Goal: Task Accomplishment & Management: Use online tool/utility

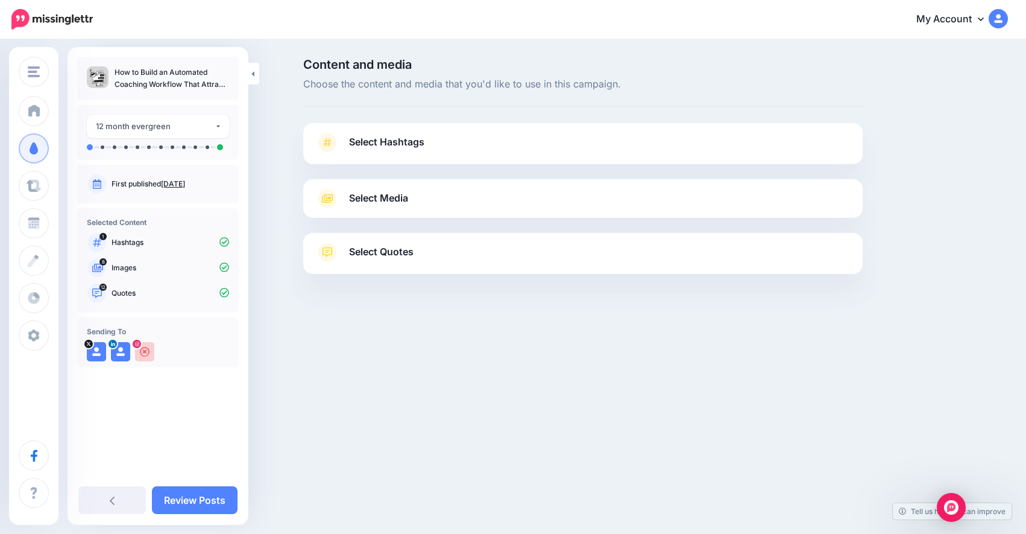
click at [406, 208] on div "Select Media Next, let's make sure we have the best media for this campaign. De…" at bounding box center [583, 198] width 560 height 39
click at [385, 249] on span "Select Quotes" at bounding box center [381, 252] width 65 height 16
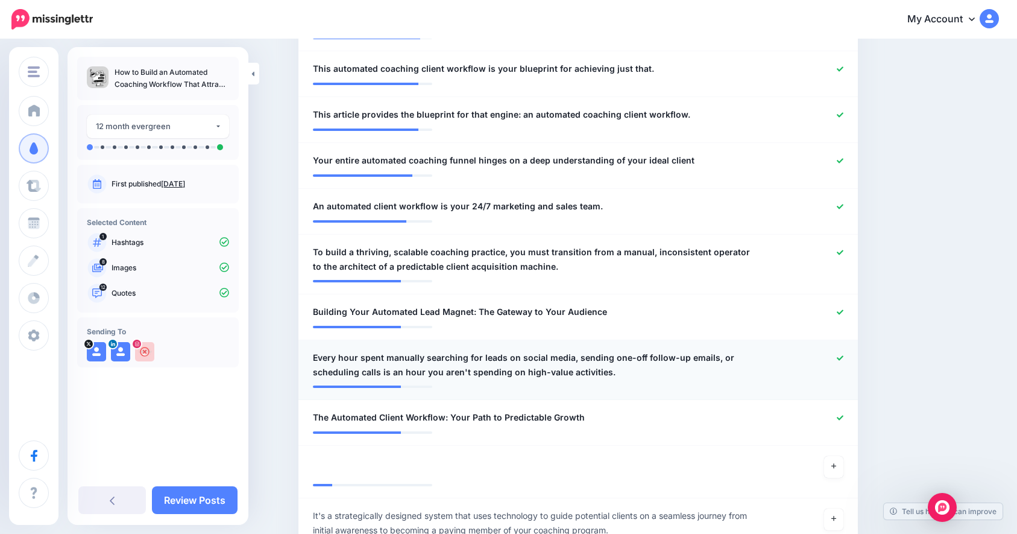
scroll to position [659, 0]
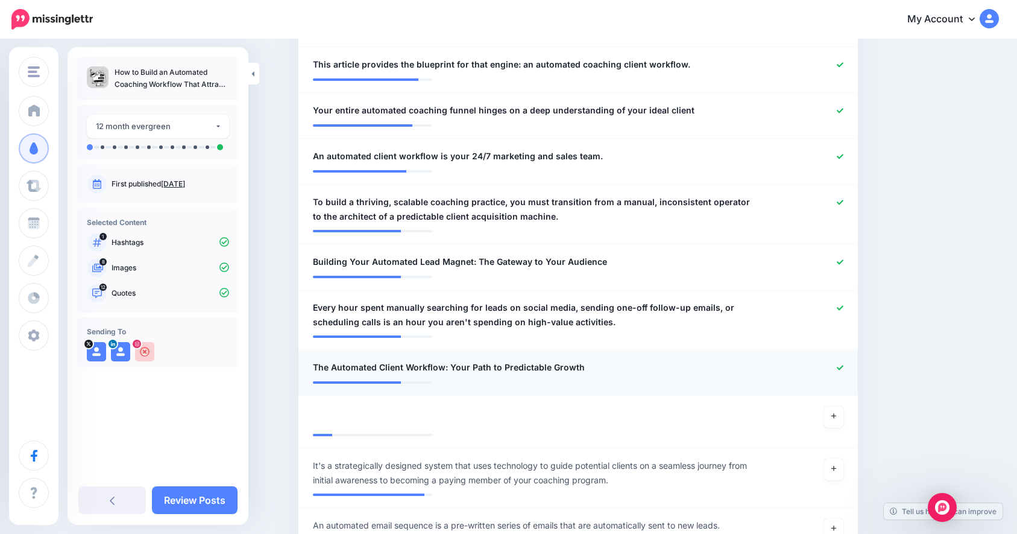
drag, startPoint x: 601, startPoint y: 370, endPoint x: 354, endPoint y: 375, distance: 247.3
click at [354, 375] on li "**********" at bounding box center [579, 373] width 560 height 46
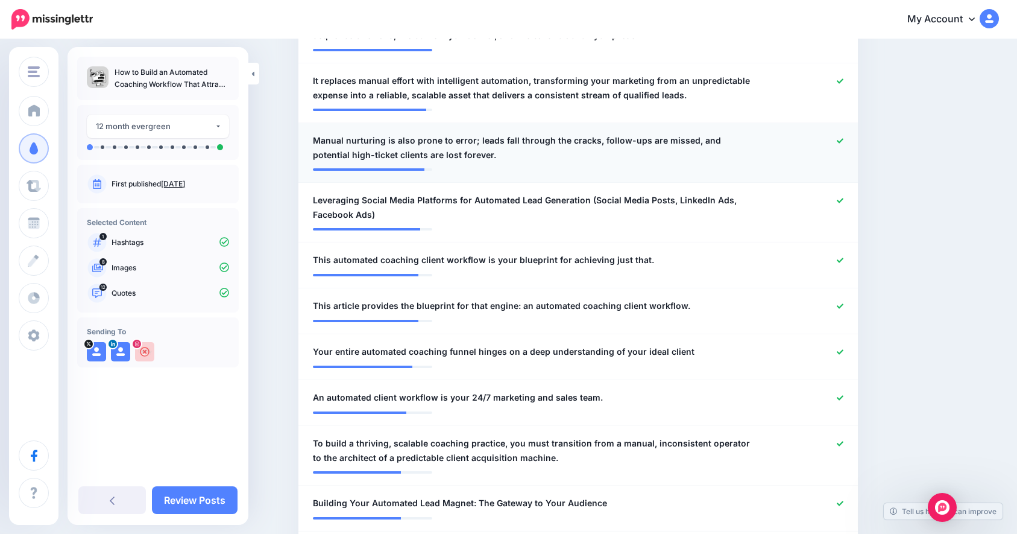
scroll to position [315, 0]
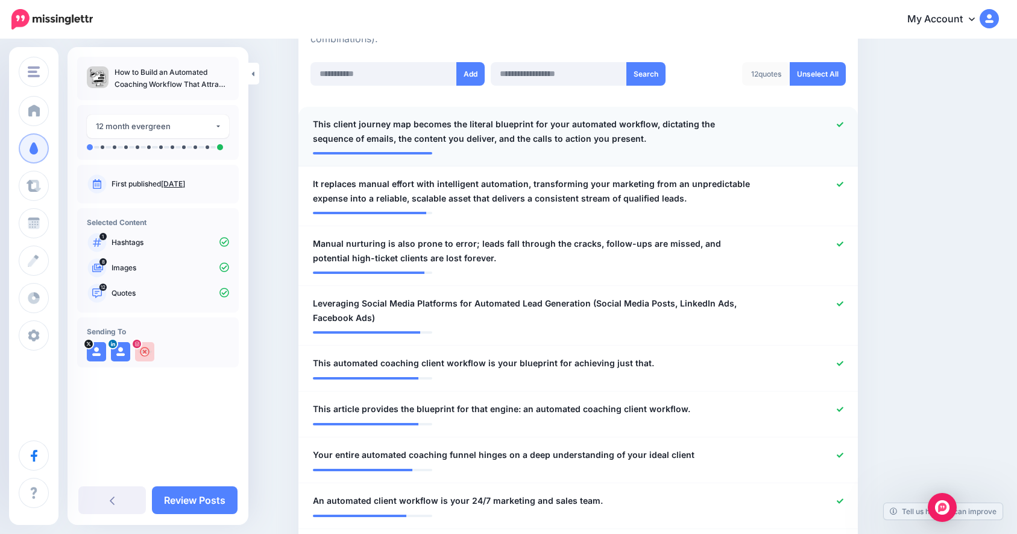
click at [466, 146] on div at bounding box center [578, 149] width 531 height 6
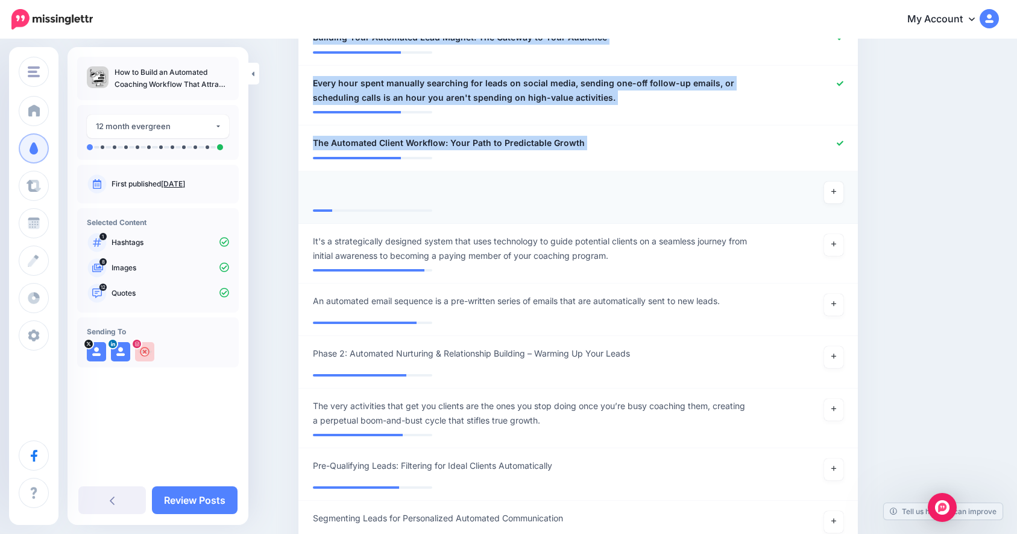
scroll to position [881, 0]
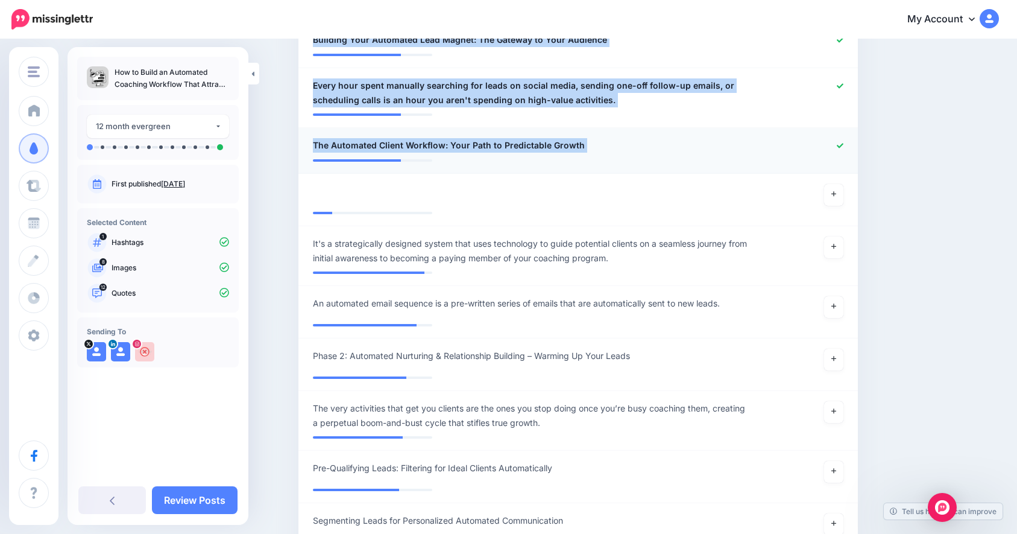
drag, startPoint x: 315, startPoint y: 84, endPoint x: 479, endPoint y: 162, distance: 182.1
copy ul "**********"
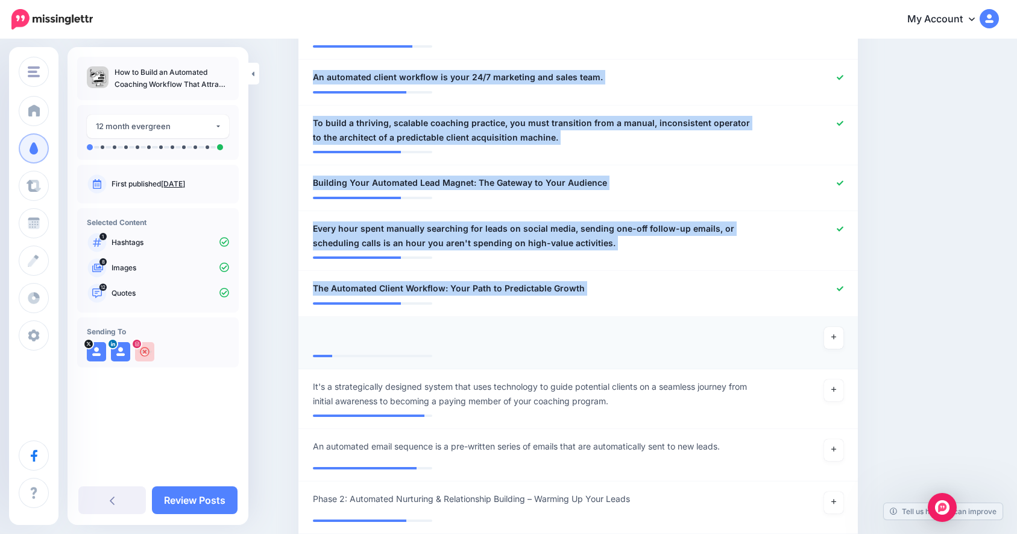
scroll to position [603, 0]
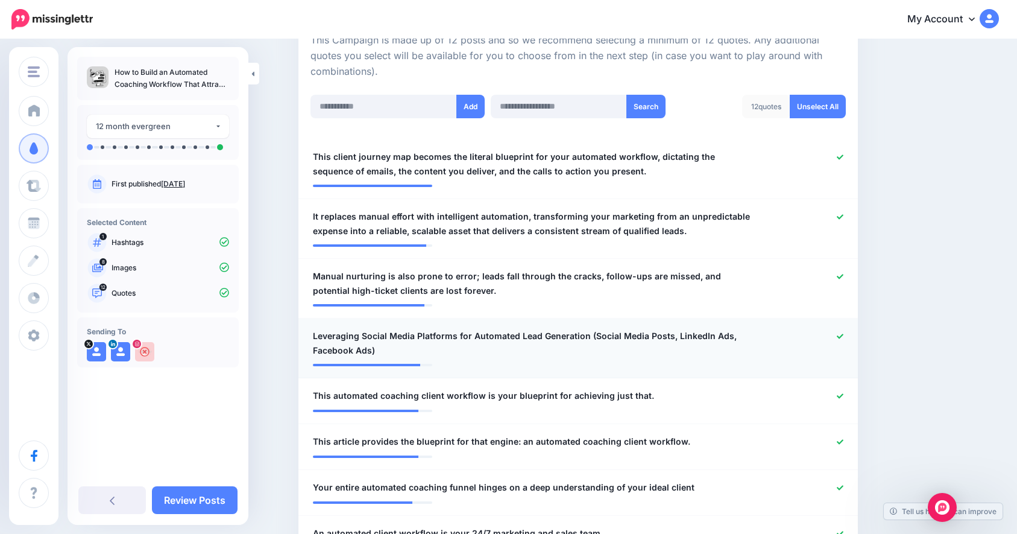
scroll to position [283, 0]
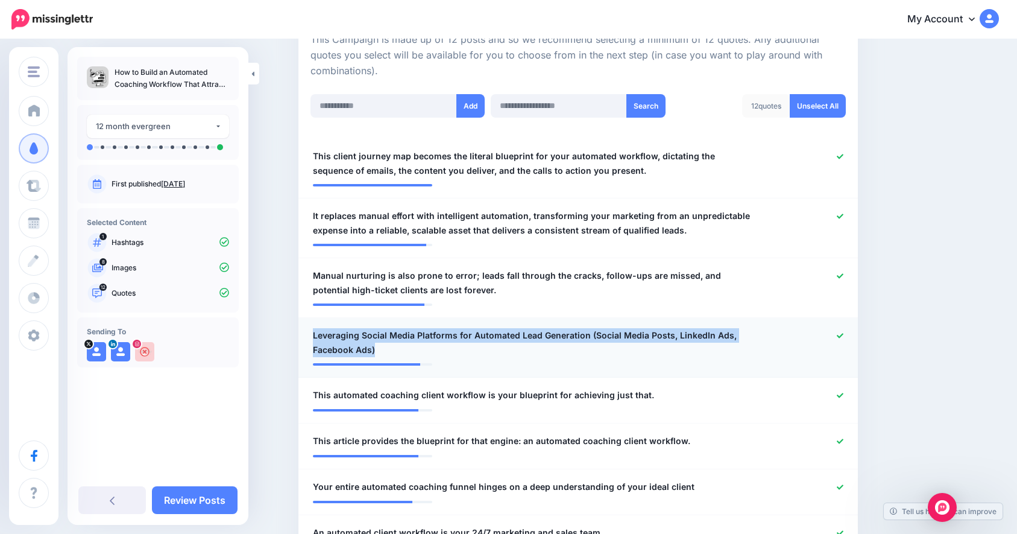
copy span "Leveraging Social Media Platforms for Automated Lead Generation (Social Media P…"
drag, startPoint x: 408, startPoint y: 347, endPoint x: 318, endPoint y: 336, distance: 89.9
click at [318, 336] on span "Leveraging Social Media Platforms for Automated Lead Generation (Social Media P…" at bounding box center [533, 342] width 440 height 29
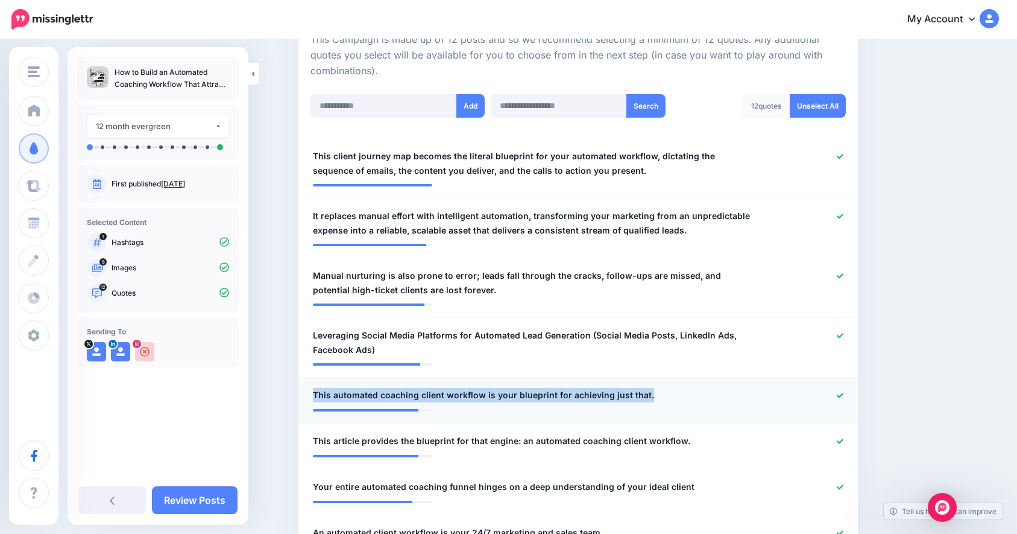
drag, startPoint x: 663, startPoint y: 396, endPoint x: 314, endPoint y: 393, distance: 349.2
click at [314, 393] on div "**********" at bounding box center [533, 395] width 458 height 15
copy span "This automated coaching client workflow is your blueprint for achieving just th…"
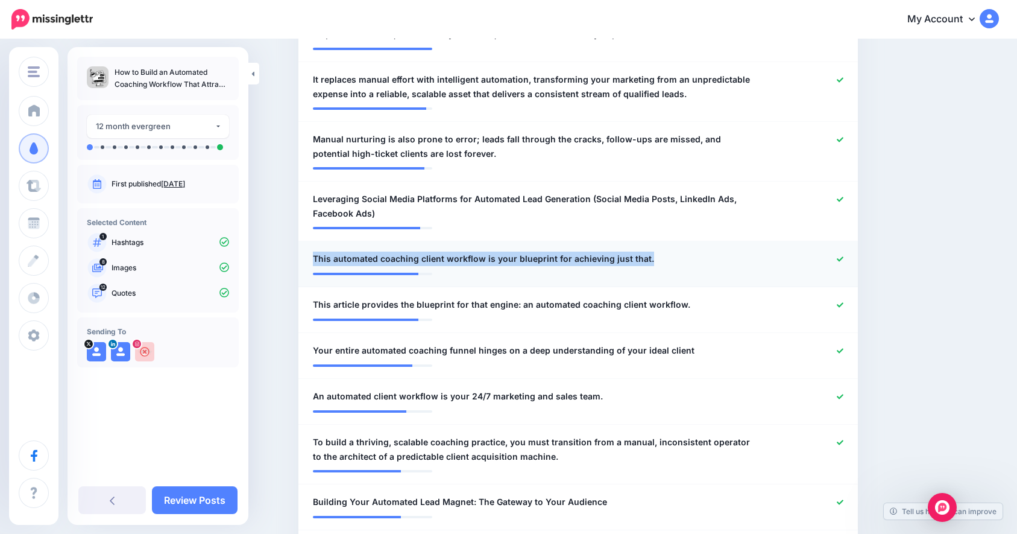
scroll to position [421, 0]
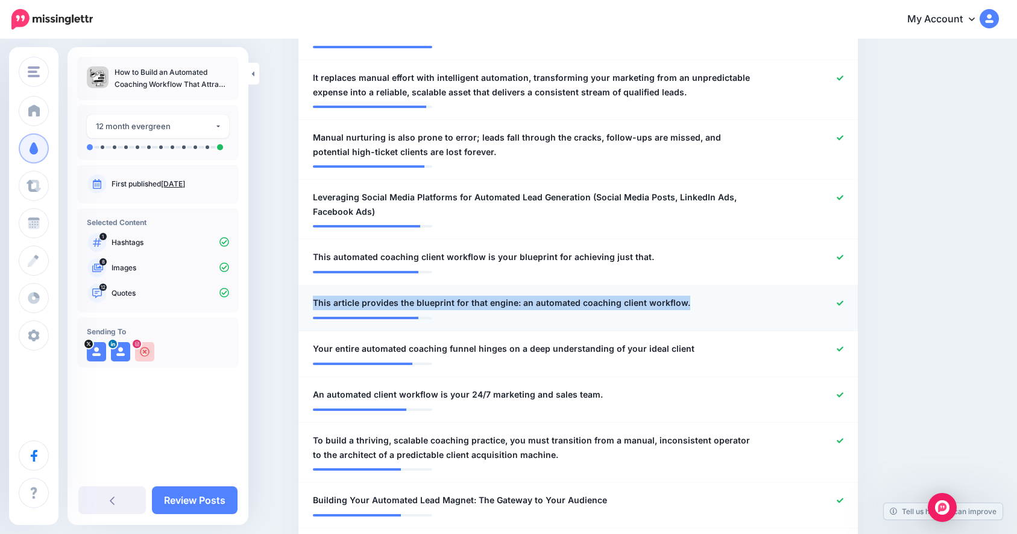
drag, startPoint x: 706, startPoint y: 303, endPoint x: 326, endPoint y: 291, distance: 380.2
click at [326, 291] on li "**********" at bounding box center [579, 308] width 560 height 46
copy span "This article provides the blueprint for that engine: an automated coaching clie…"
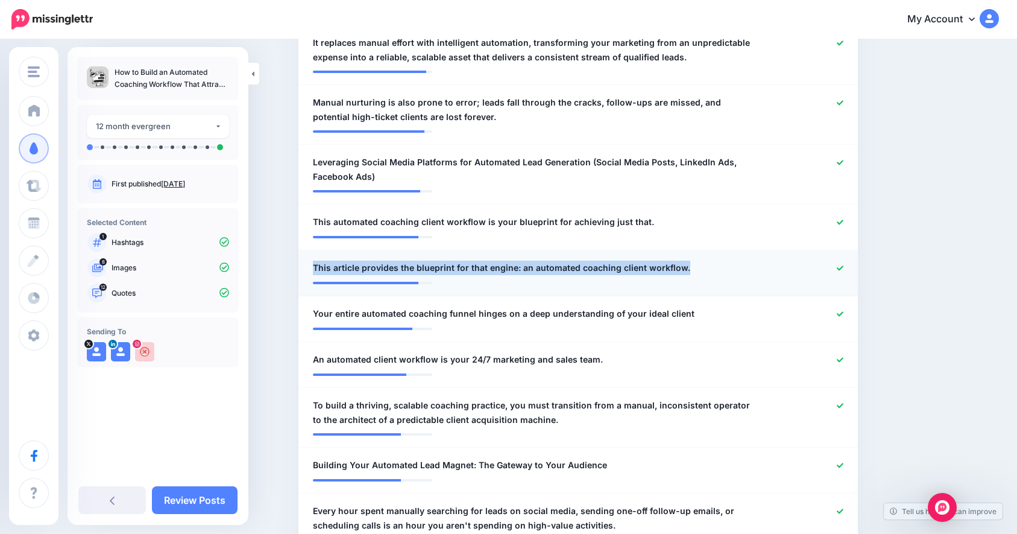
scroll to position [467, 0]
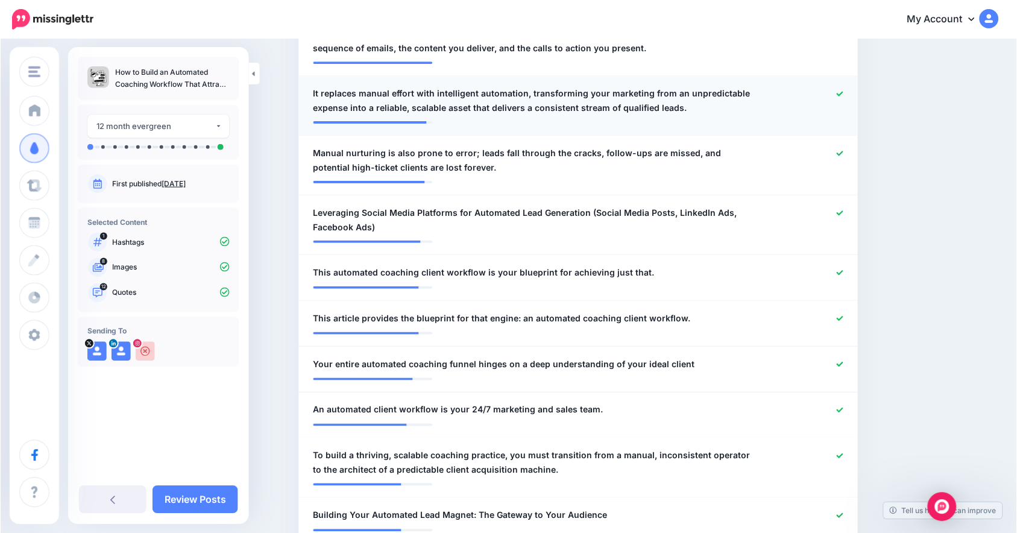
scroll to position [410, 0]
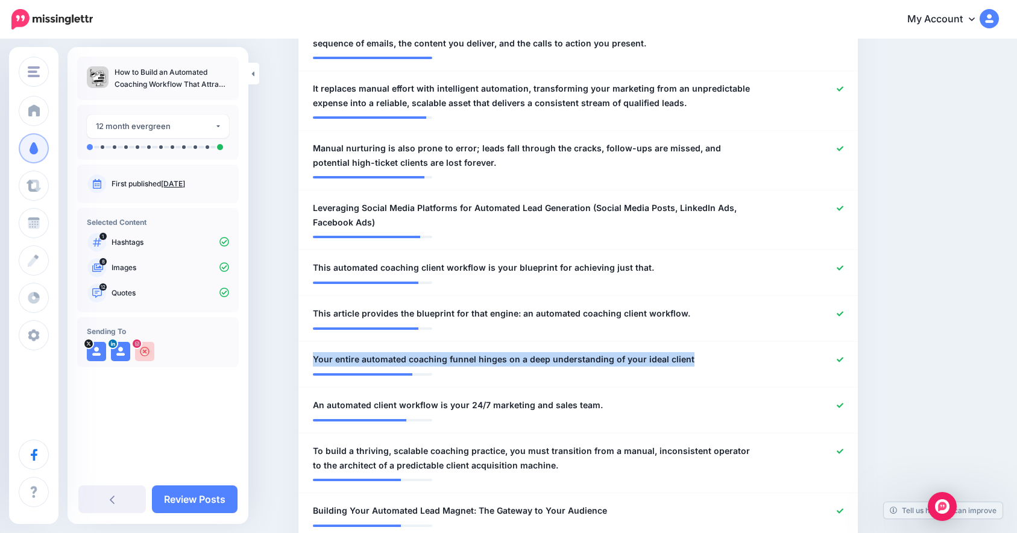
drag, startPoint x: 664, startPoint y: 353, endPoint x: 300, endPoint y: 362, distance: 364.4
copy span "Your entire automated coaching funnel hinges on a deep understanding of your id…"
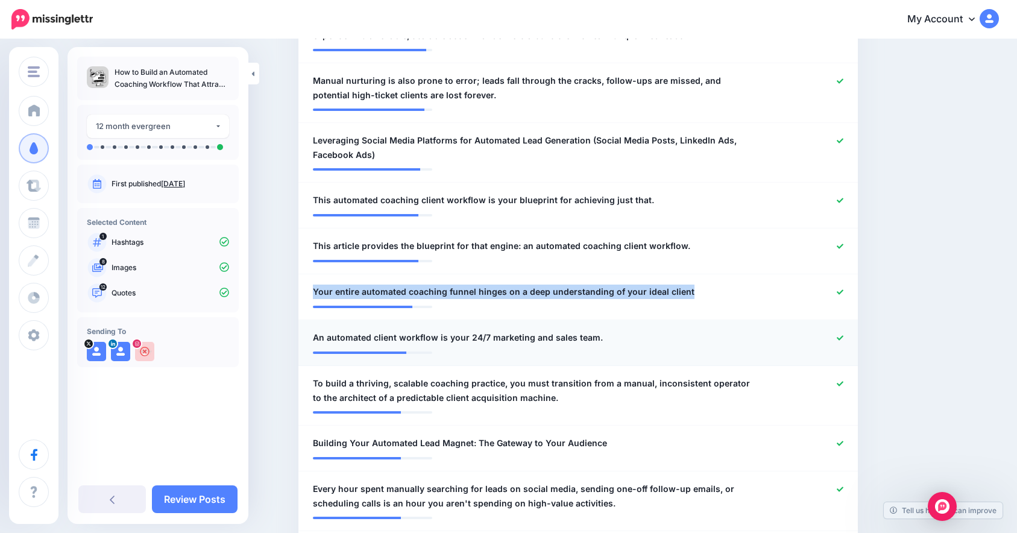
scroll to position [505, 0]
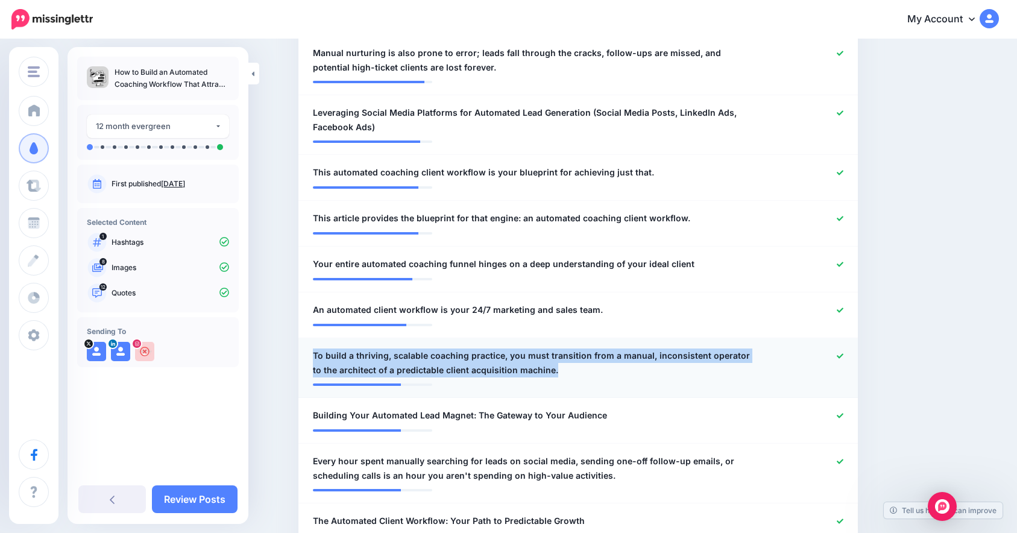
drag, startPoint x: 569, startPoint y: 372, endPoint x: 314, endPoint y: 356, distance: 256.2
click at [314, 356] on div "**********" at bounding box center [533, 363] width 458 height 29
copy span "To build a thriving, scalable coaching practice, you must transition from a man…"
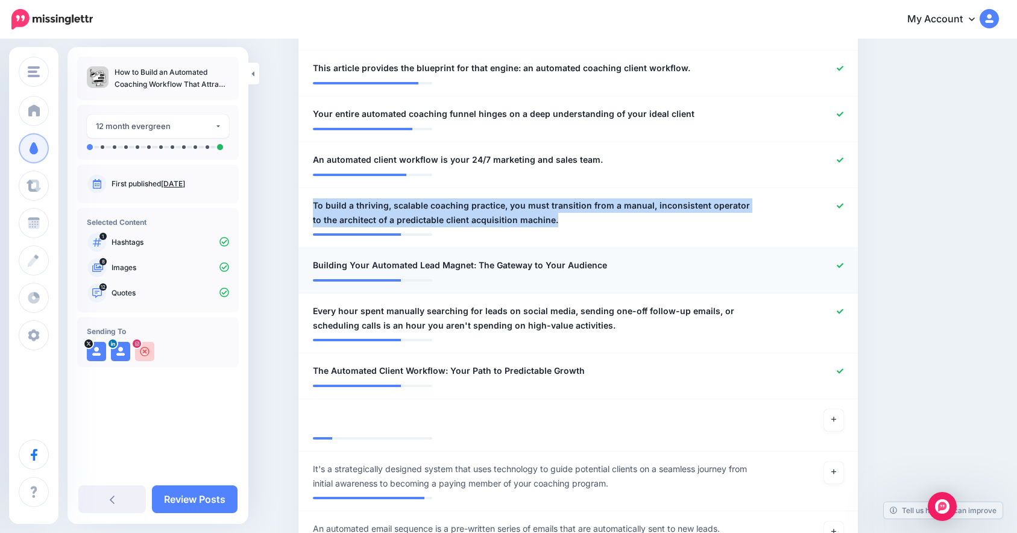
scroll to position [657, 0]
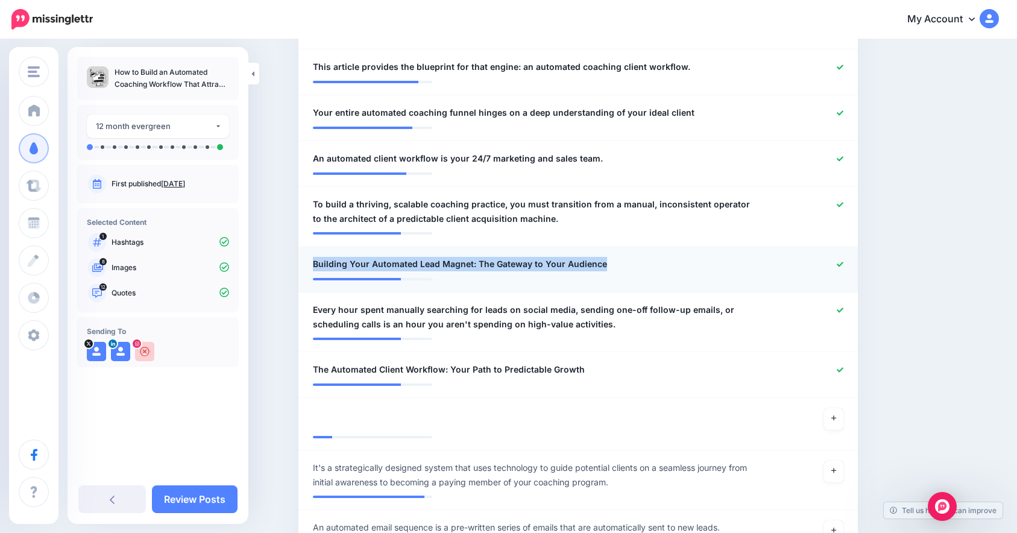
drag, startPoint x: 621, startPoint y: 261, endPoint x: 303, endPoint y: 250, distance: 317.4
click at [303, 250] on li "**********" at bounding box center [579, 270] width 560 height 46
copy span "Building Your Automated Lead Magnet: The Gateway to Your Audience"
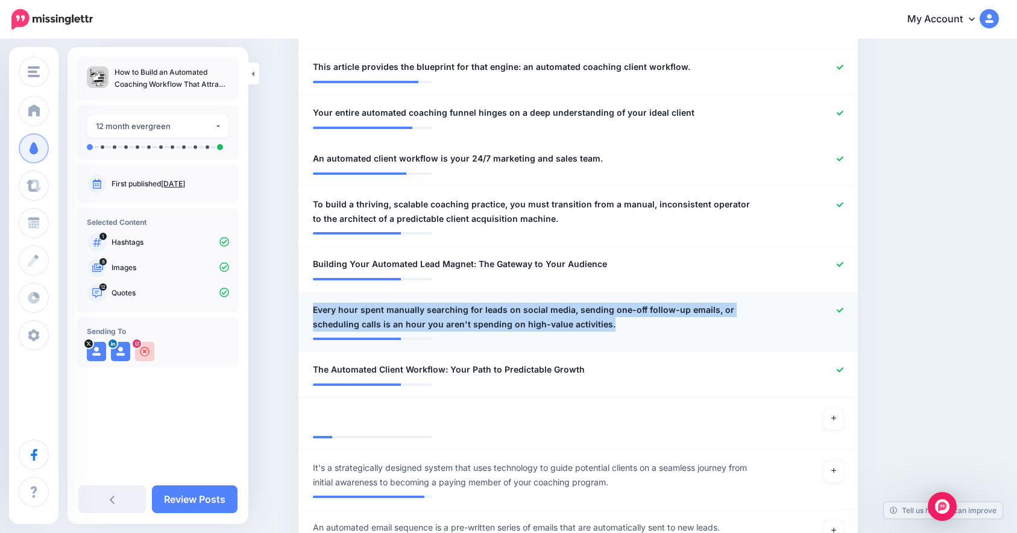
drag, startPoint x: 321, startPoint y: 312, endPoint x: 643, endPoint y: 327, distance: 321.8
click at [643, 327] on div "**********" at bounding box center [533, 317] width 458 height 29
copy span "Every hour spent manually searching for leads on social media, sending one-off …"
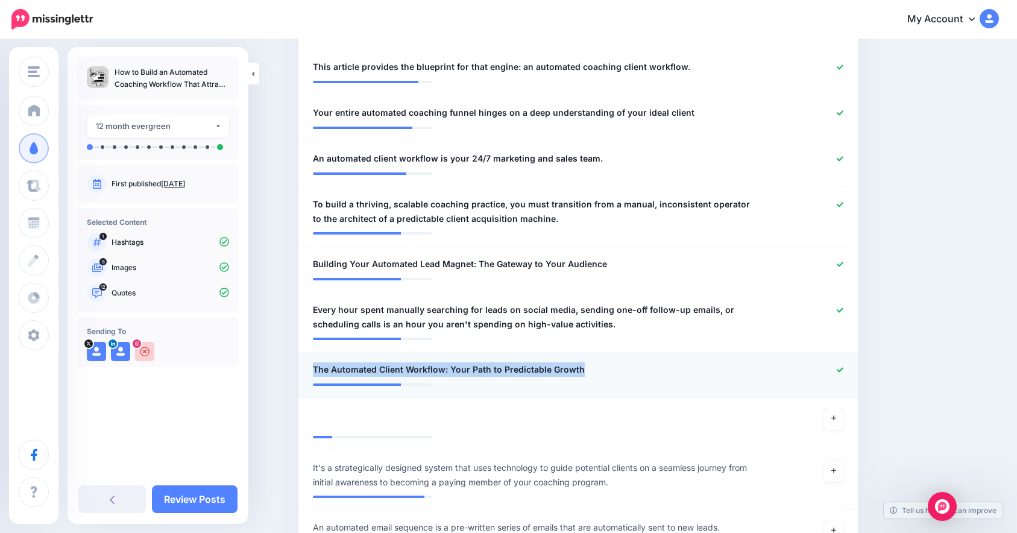
drag, startPoint x: 621, startPoint y: 365, endPoint x: 311, endPoint y: 370, distance: 310.0
click at [311, 370] on div "**********" at bounding box center [533, 369] width 458 height 15
copy span "The Automated Client Workflow: Your Path to Predictable Growth"
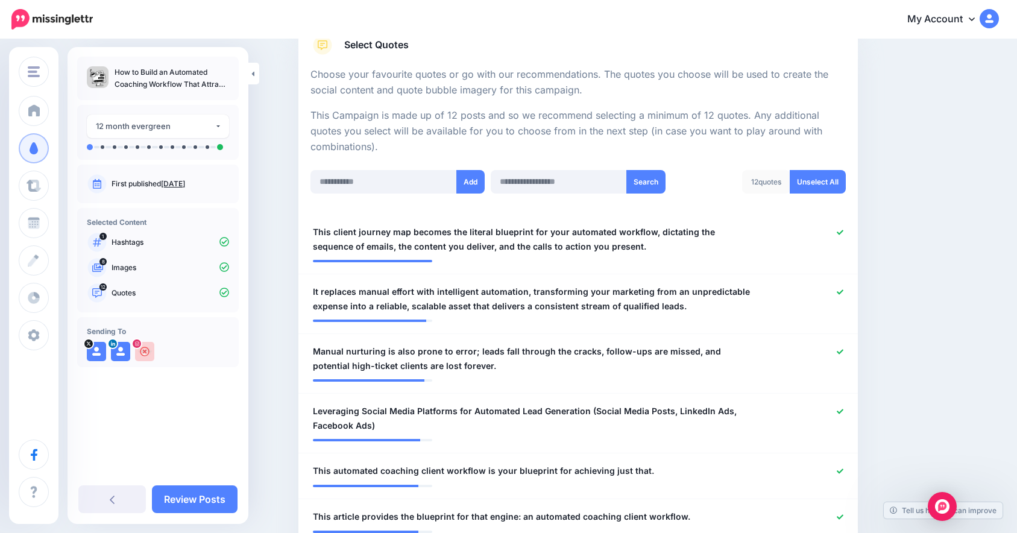
scroll to position [201, 0]
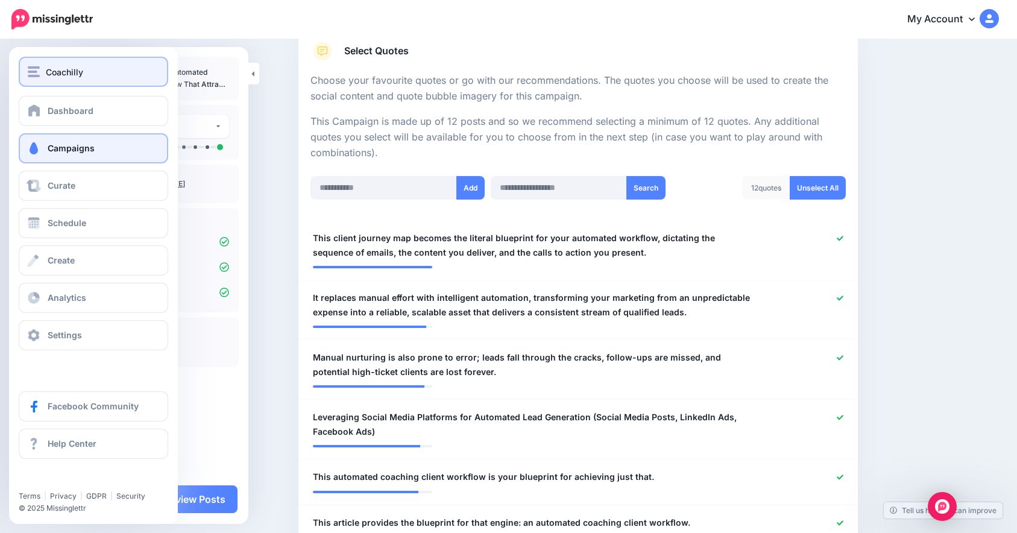
click at [46, 74] on span "Coachilly" at bounding box center [64, 72] width 37 height 14
